Goal: Information Seeking & Learning: Check status

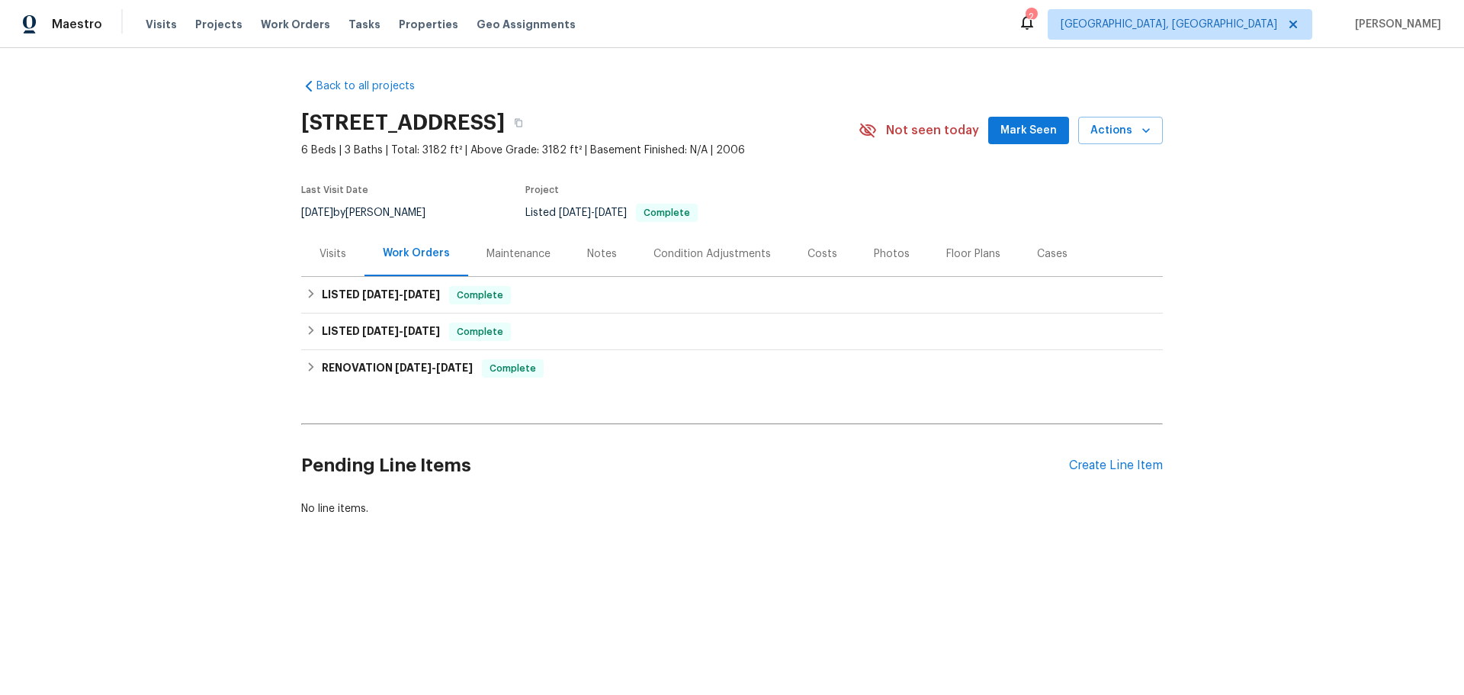
click at [332, 255] on div "Visits" at bounding box center [333, 253] width 27 height 15
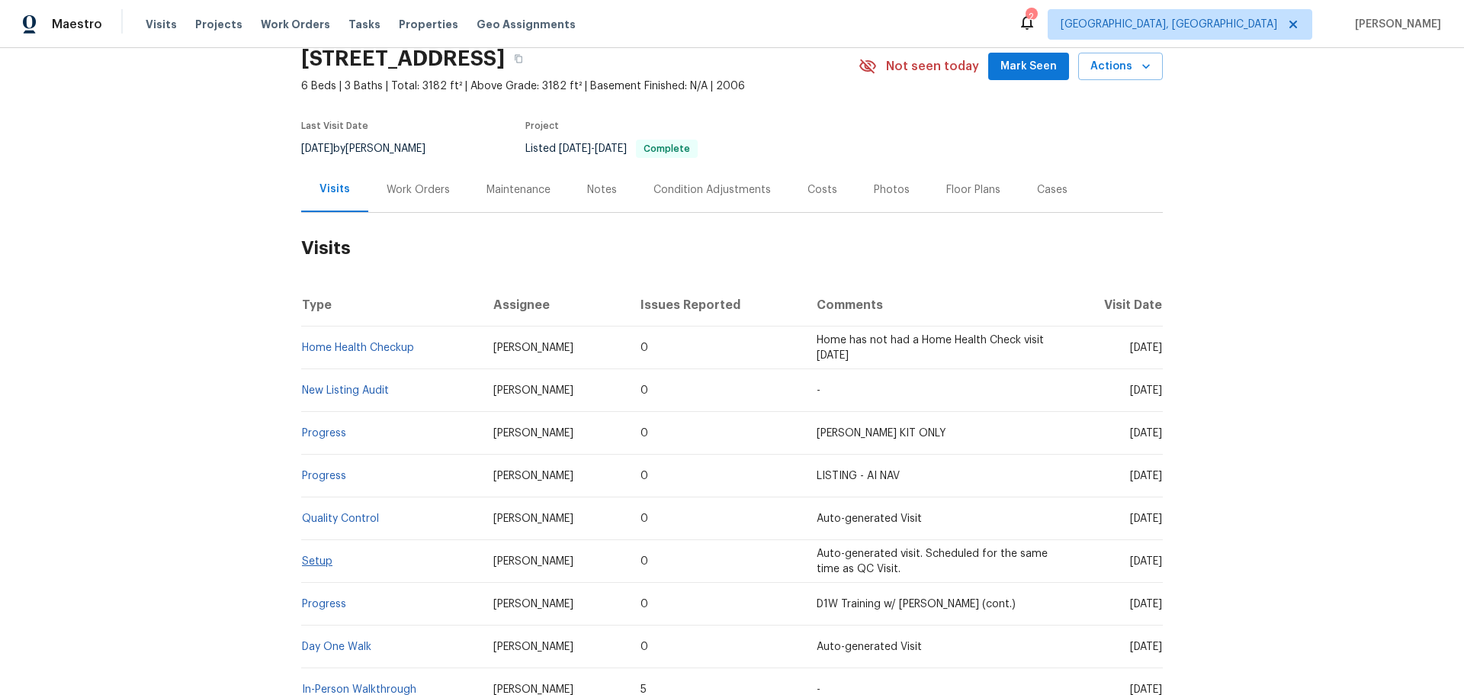
scroll to position [195, 0]
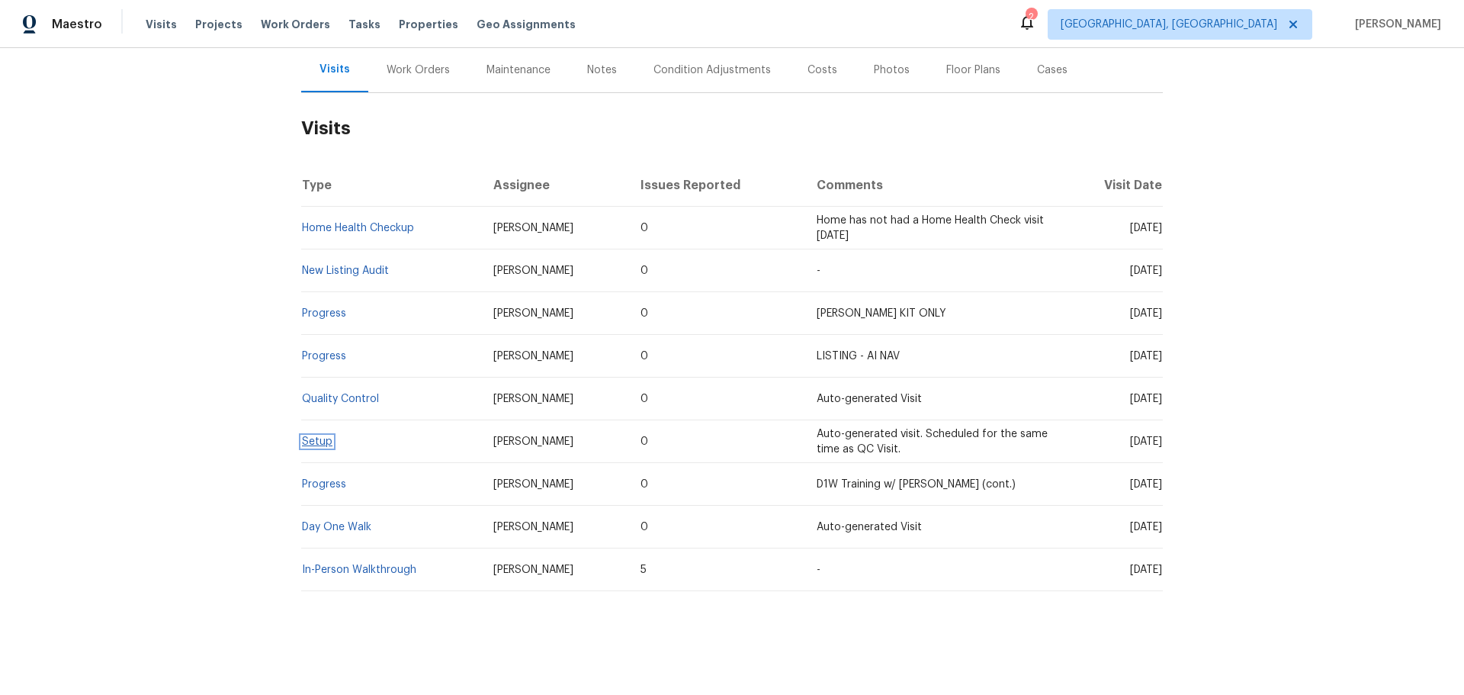
click at [305, 436] on link "Setup" at bounding box center [317, 441] width 31 height 11
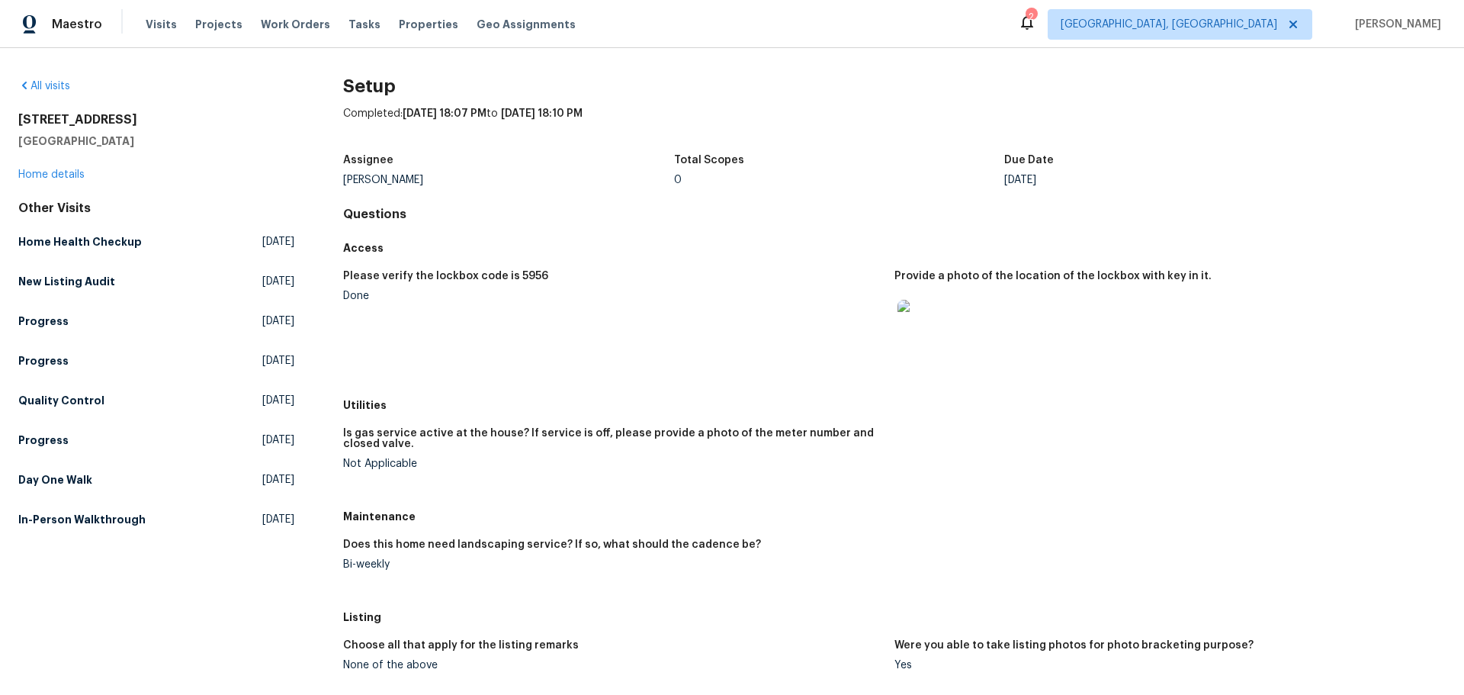
click at [756, 101] on div "Setup Completed: [DATE] 18:07 PM to [DATE] 18:10 PM Assignee [PERSON_NAME] Tota…" at bounding box center [894, 526] width 1103 height 894
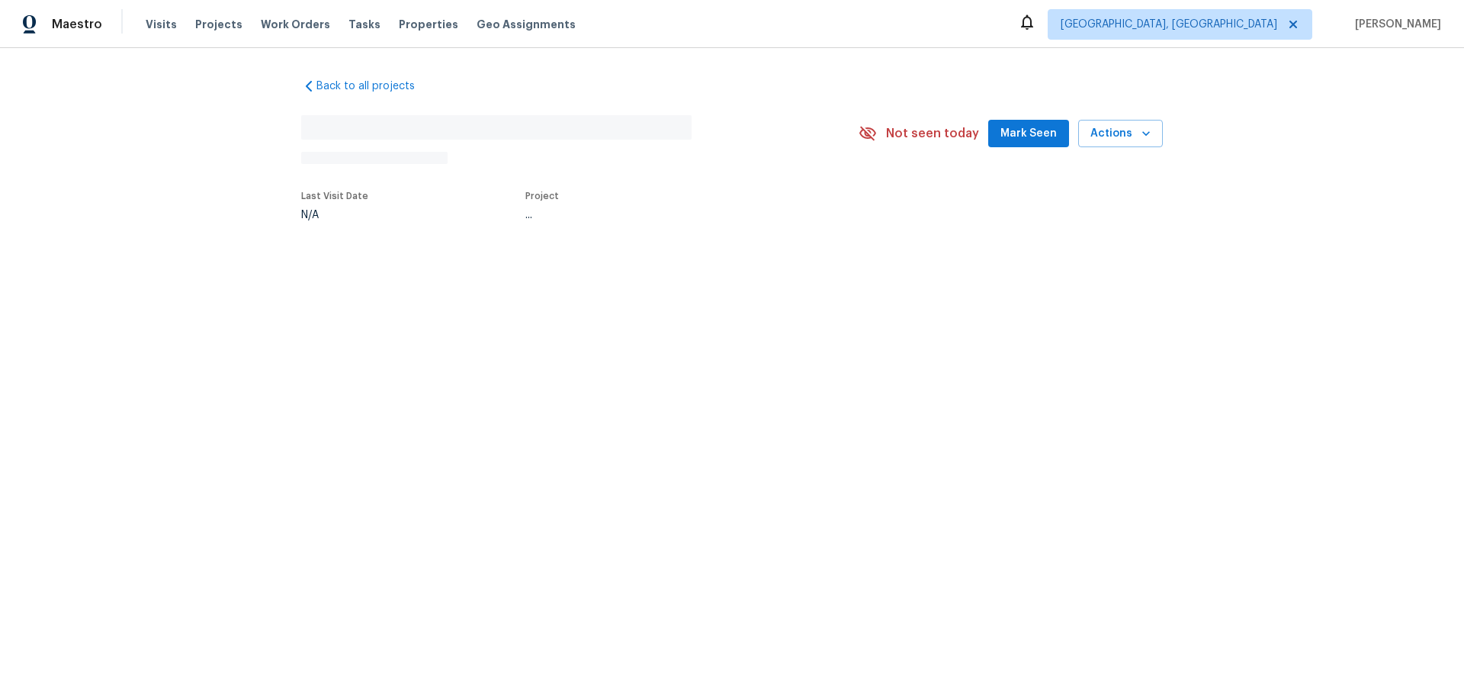
click at [422, 262] on div "Back to all projects No address found N/A Not seen today Mark Seen Actions Last…" at bounding box center [732, 184] width 1464 height 273
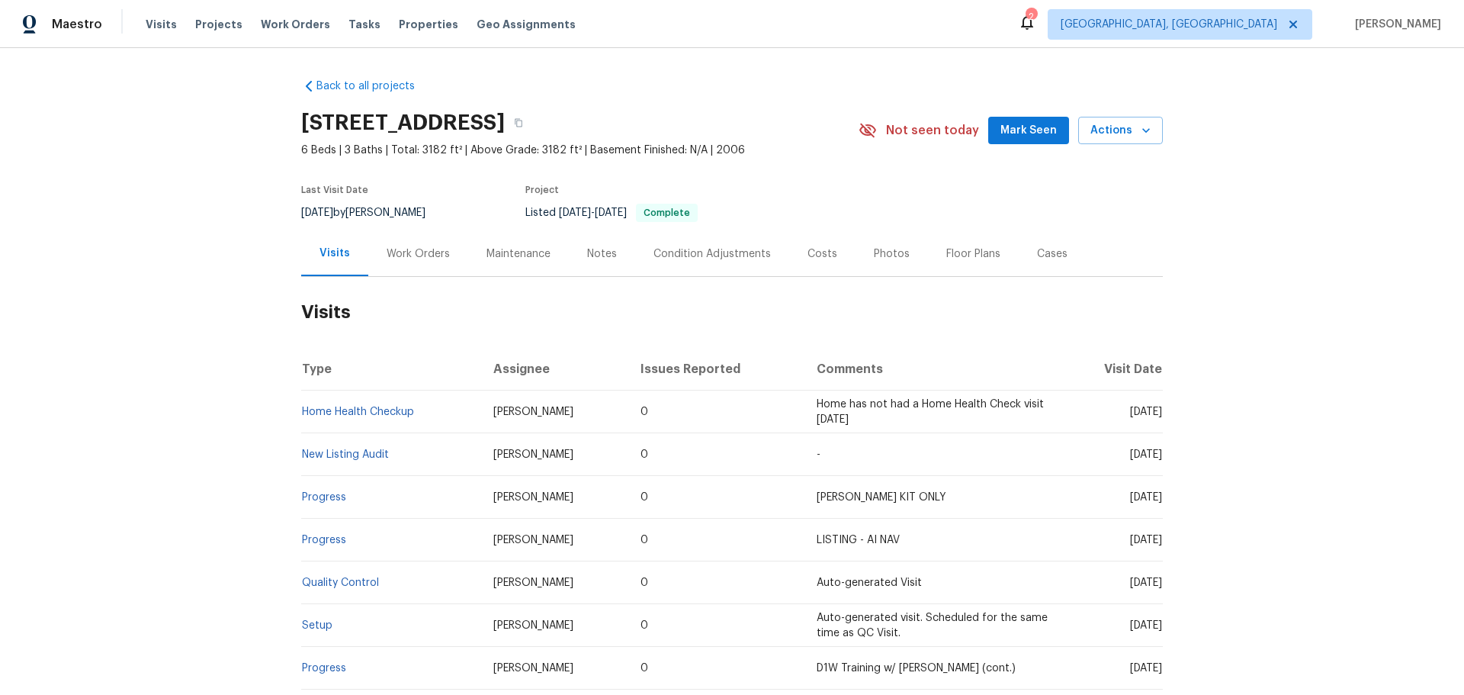
click at [422, 262] on div "Work Orders" at bounding box center [418, 253] width 100 height 45
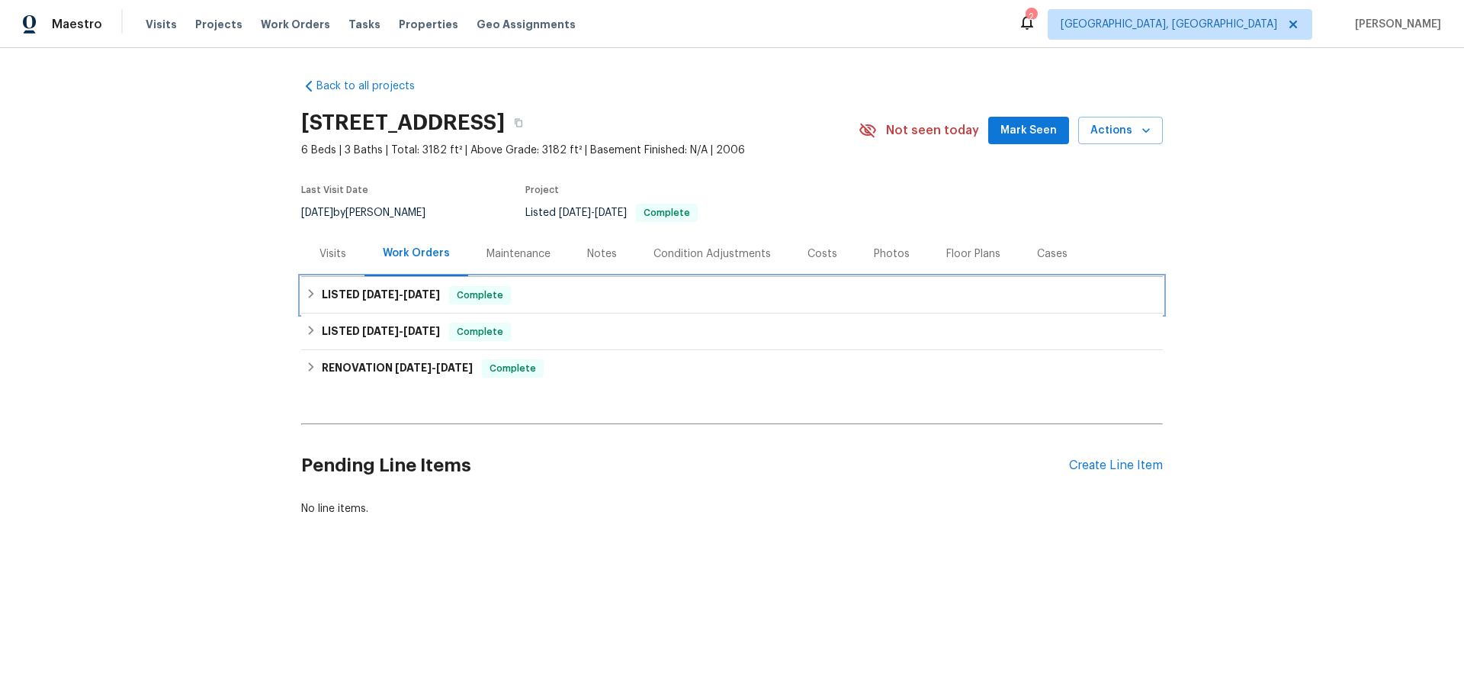
click at [417, 294] on span "[DATE]" at bounding box center [421, 294] width 37 height 11
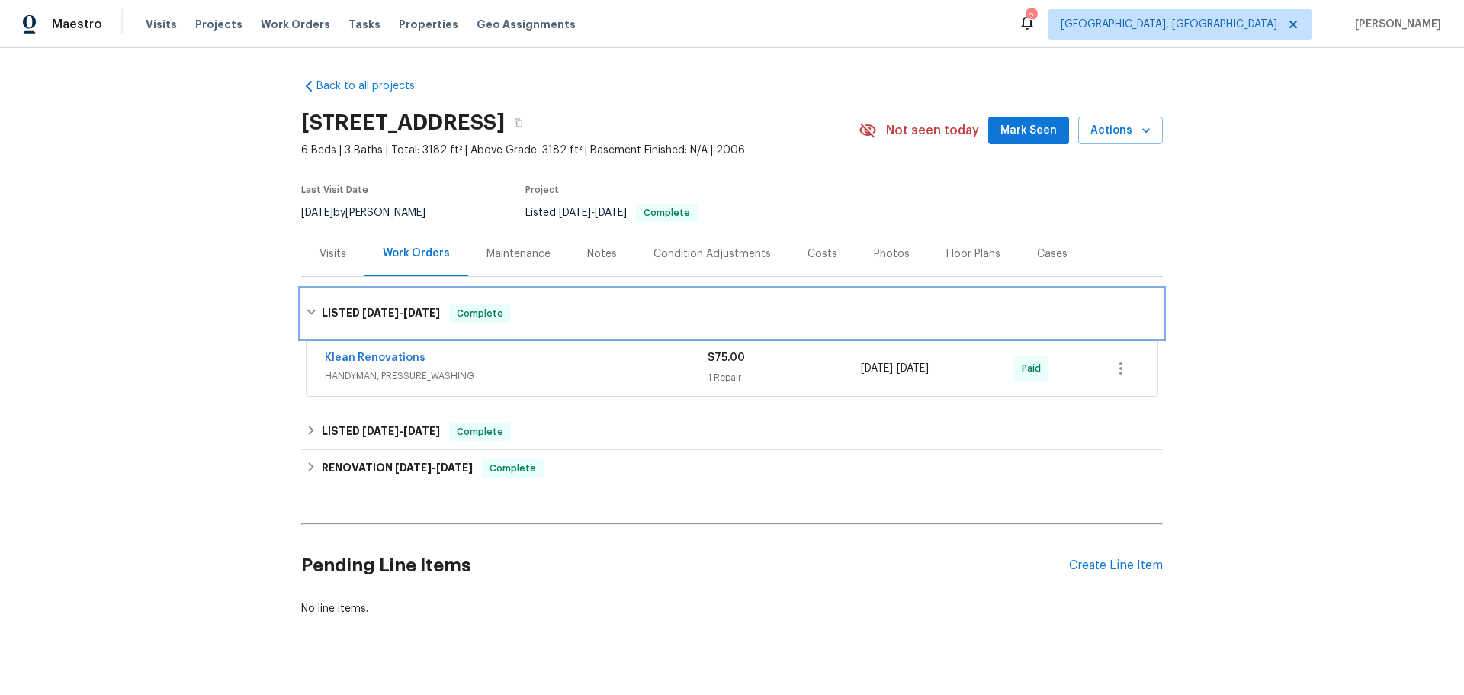
click at [419, 307] on h6 "LISTED 7/28/25 - 8/4/25" at bounding box center [381, 313] width 118 height 18
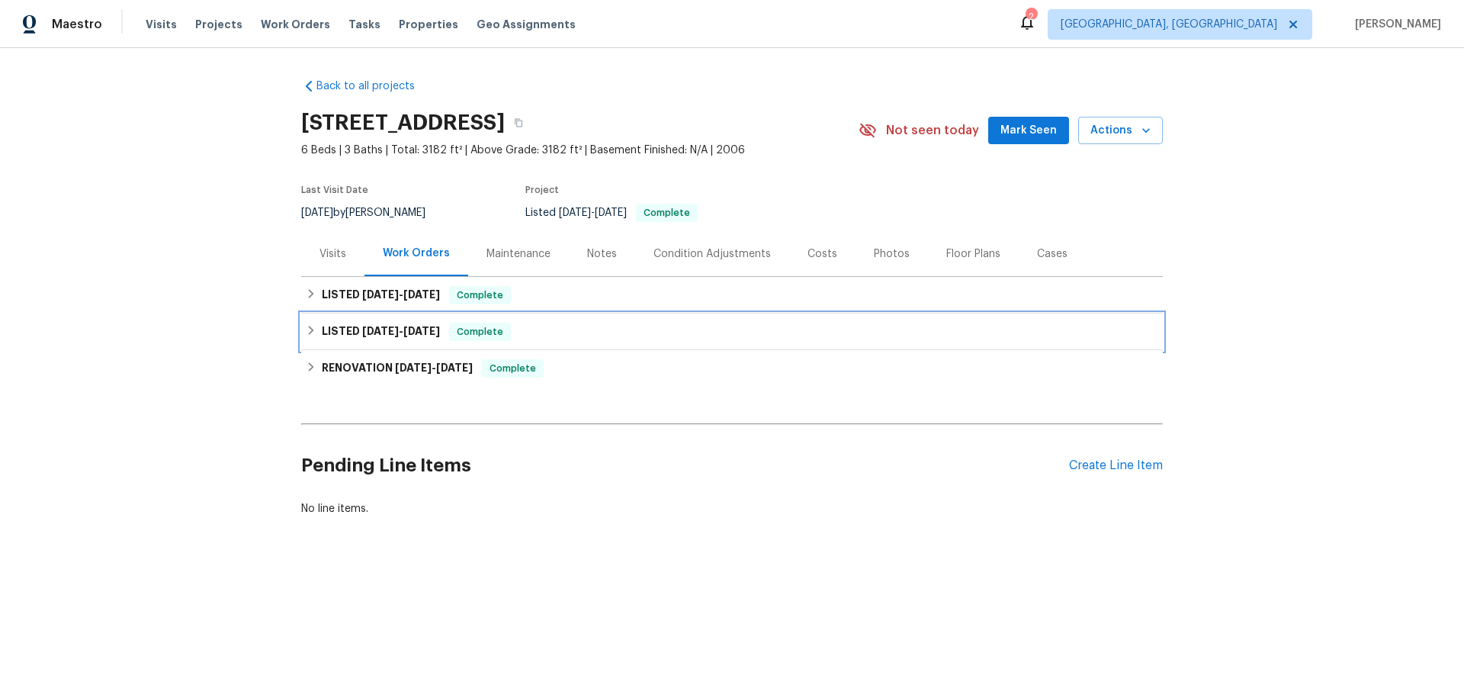
click at [417, 336] on h6 "LISTED 6/12/25 - 6/13/25" at bounding box center [381, 332] width 118 height 18
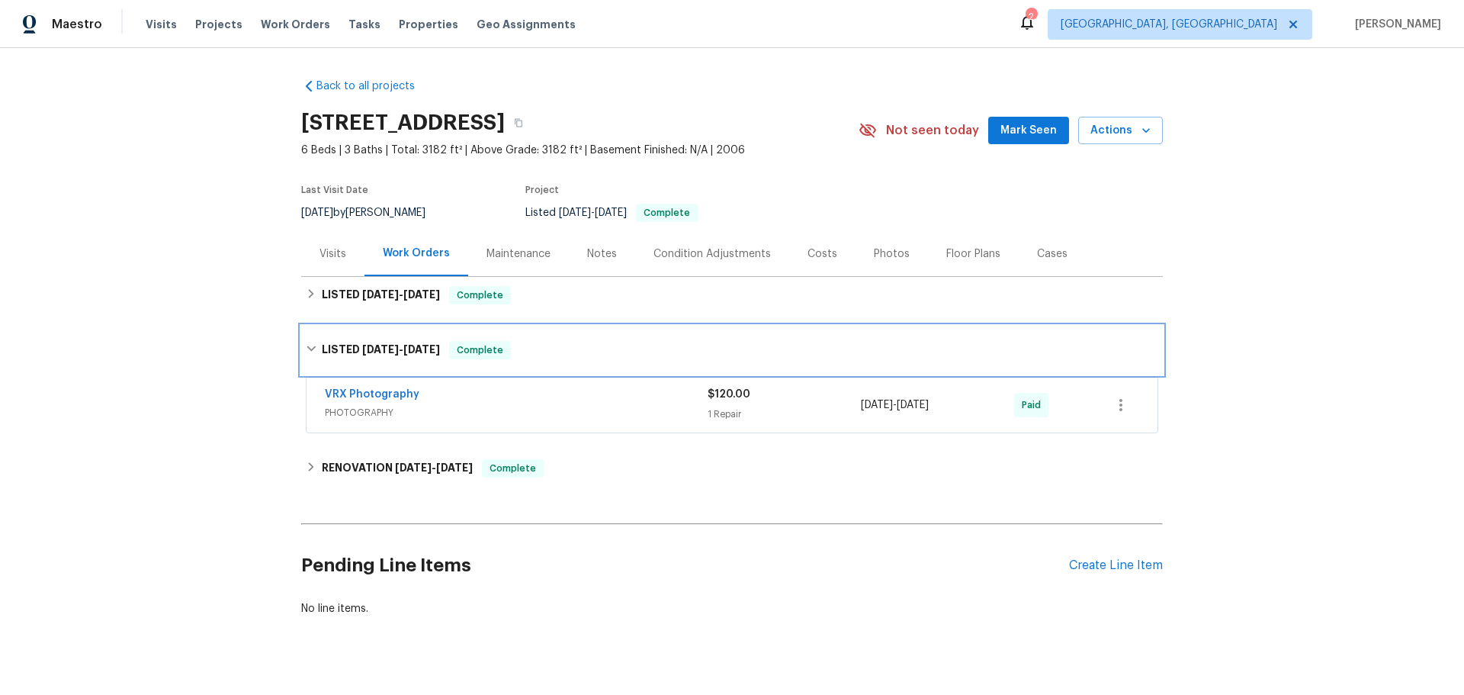
click at [417, 336] on div "LISTED 6/12/25 - 6/13/25 Complete" at bounding box center [732, 350] width 862 height 49
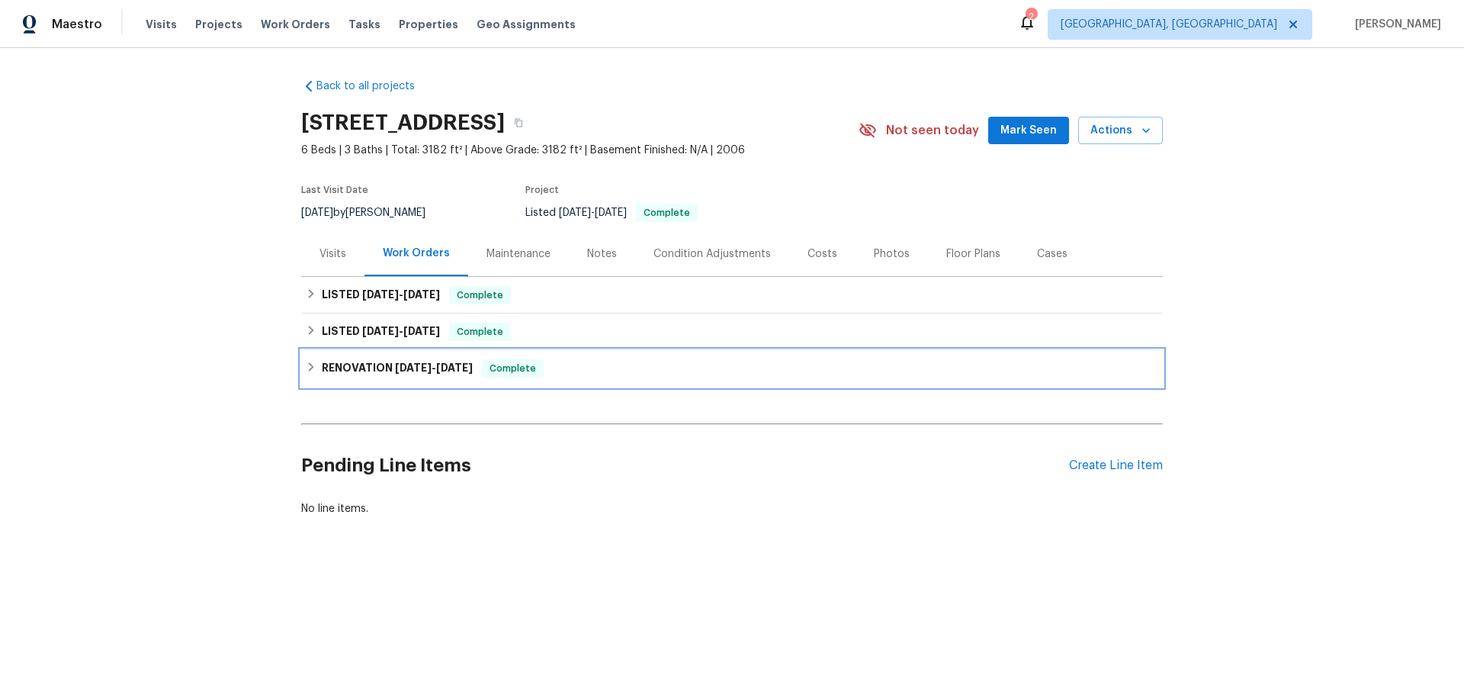
click at [417, 376] on h6 "RENOVATION 6/3/25 - 6/9/25" at bounding box center [397, 368] width 151 height 18
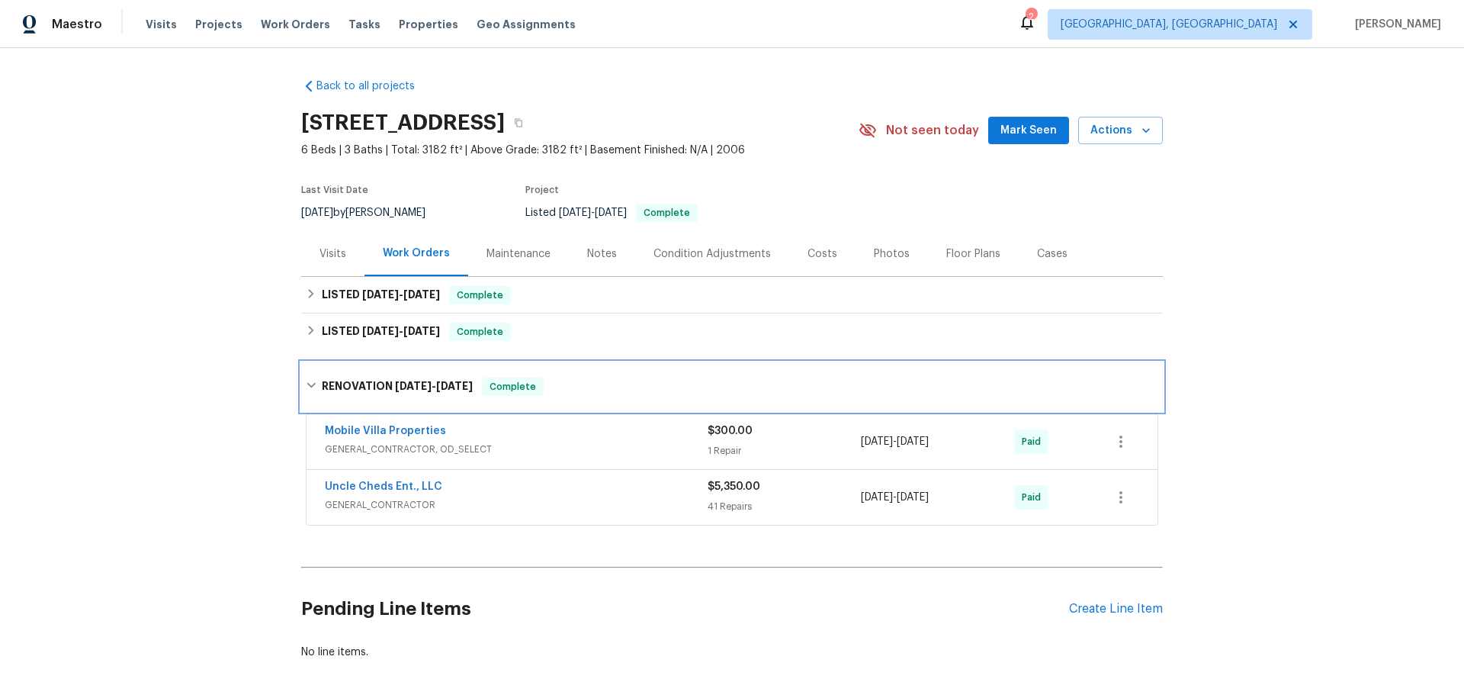
click at [417, 376] on div "RENOVATION 6/3/25 - 6/9/25 Complete" at bounding box center [732, 386] width 862 height 49
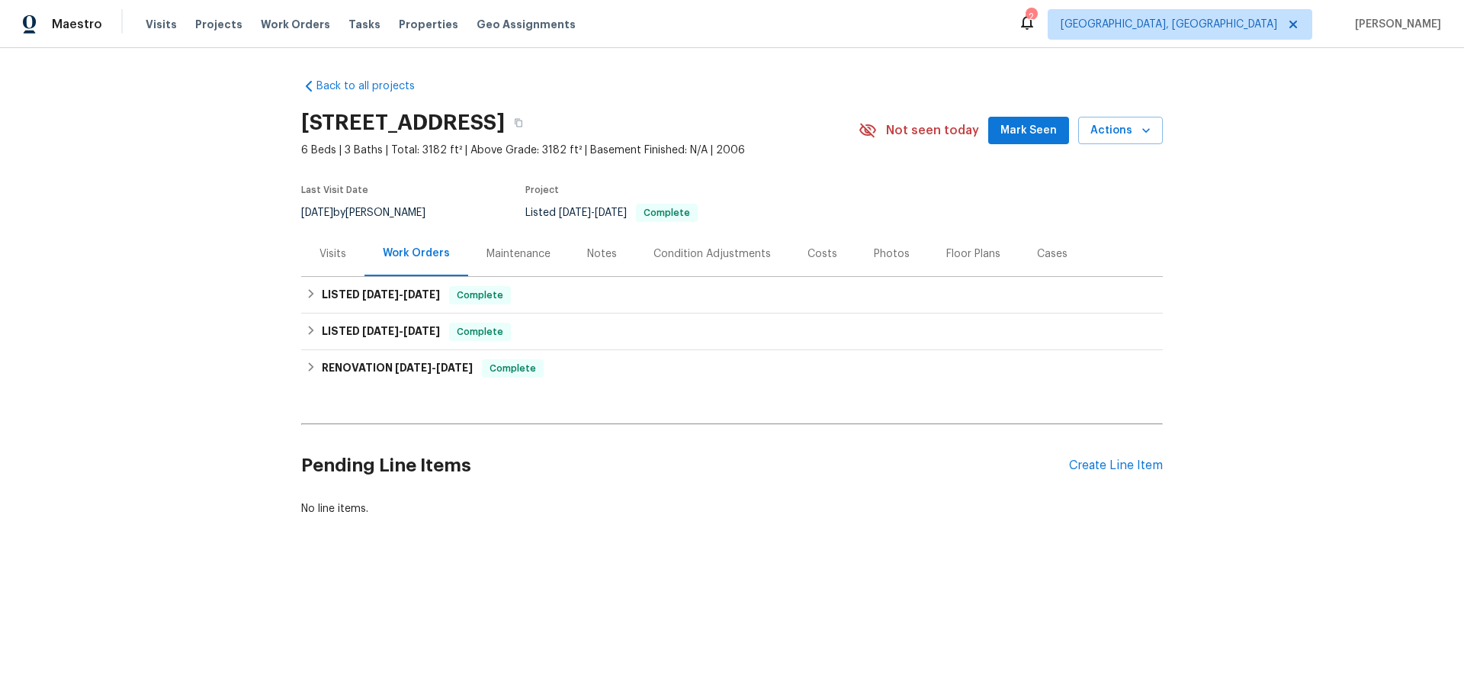
click at [493, 257] on div "Maintenance" at bounding box center [519, 253] width 64 height 15
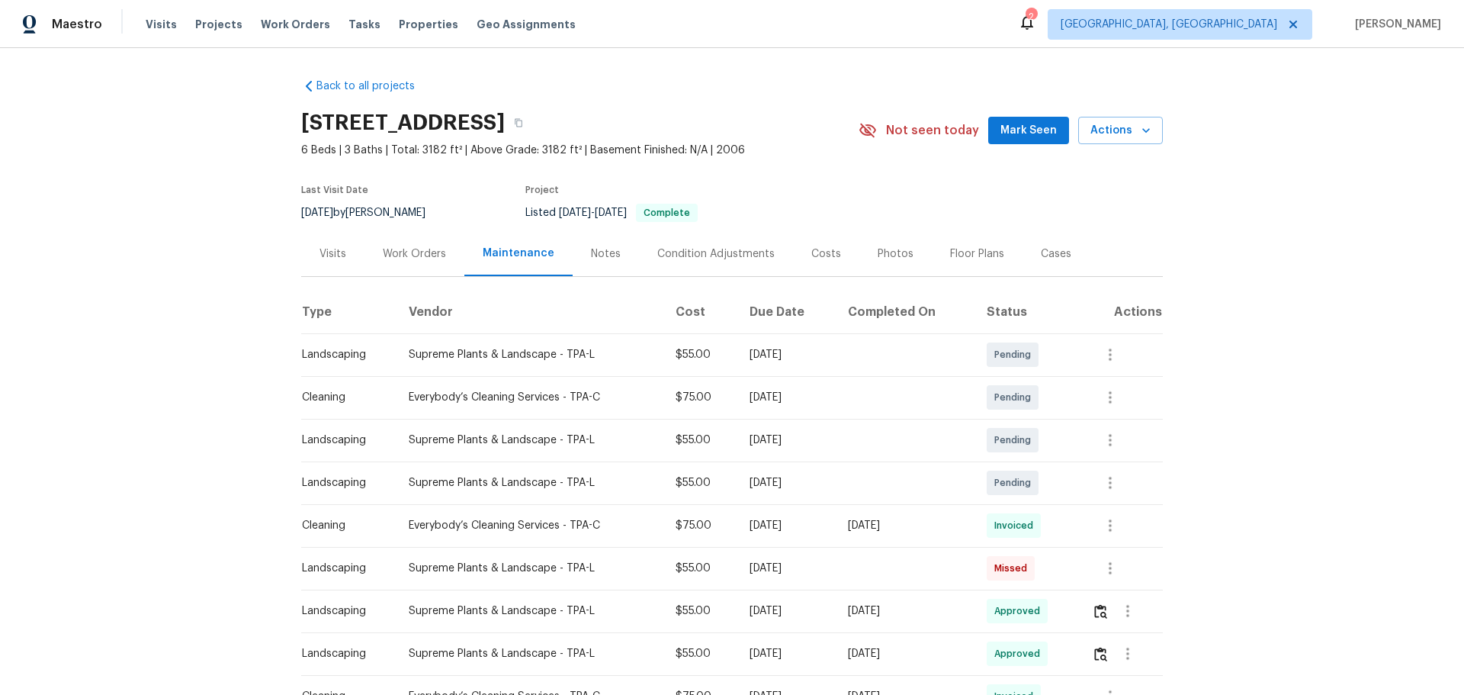
click at [609, 261] on div "Notes" at bounding box center [606, 253] width 66 height 45
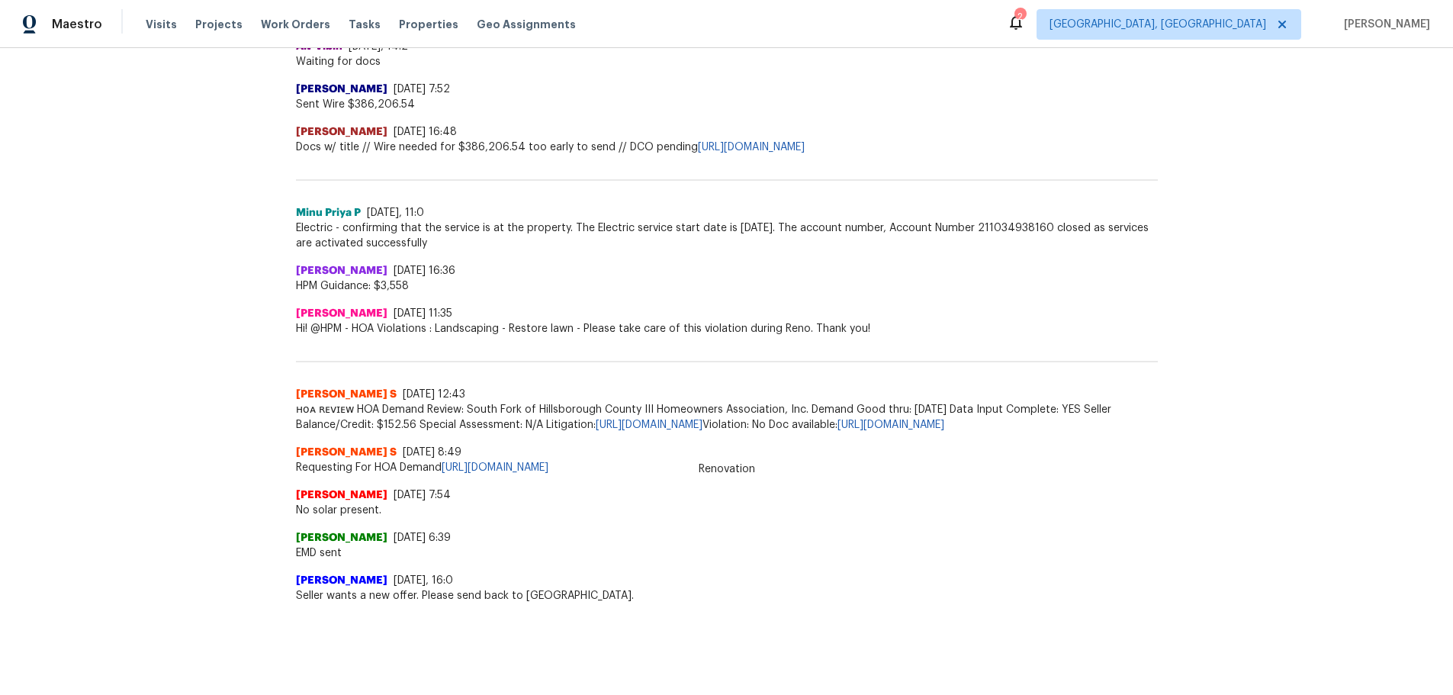
scroll to position [1280, 0]
click at [909, 545] on span "EMD sent" at bounding box center [727, 552] width 862 height 15
